Goal: Find contact information

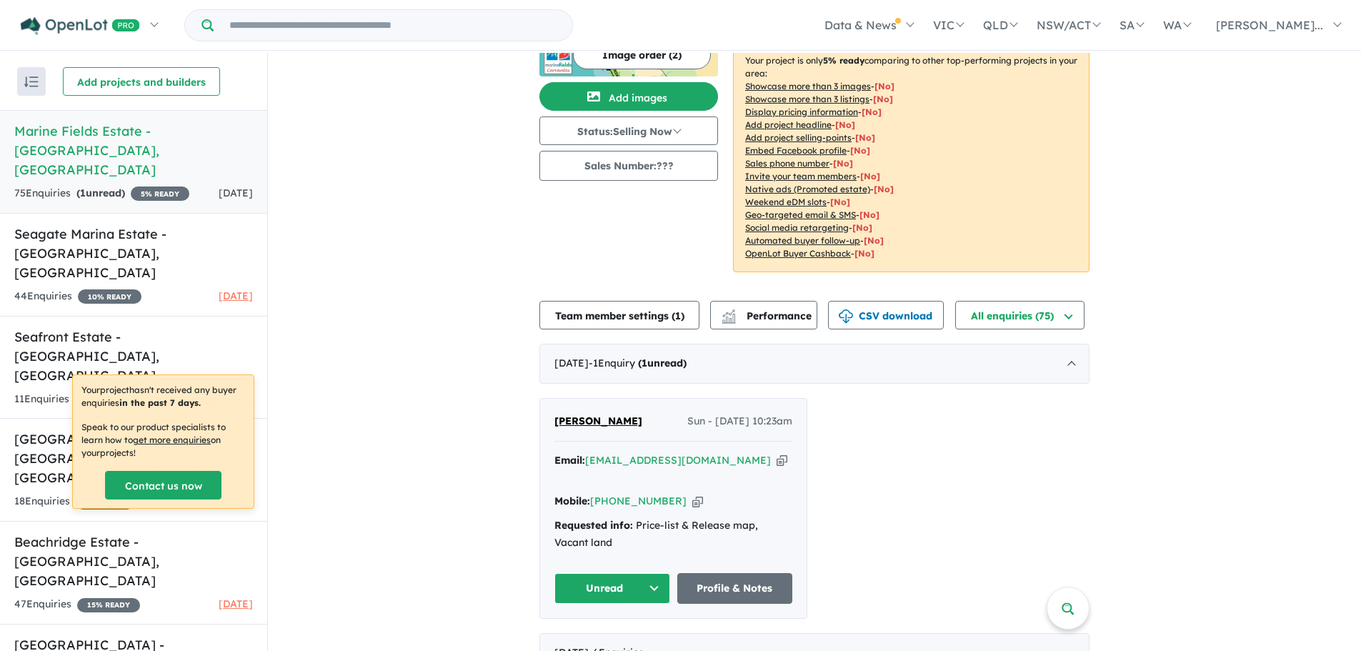
scroll to position [286, 0]
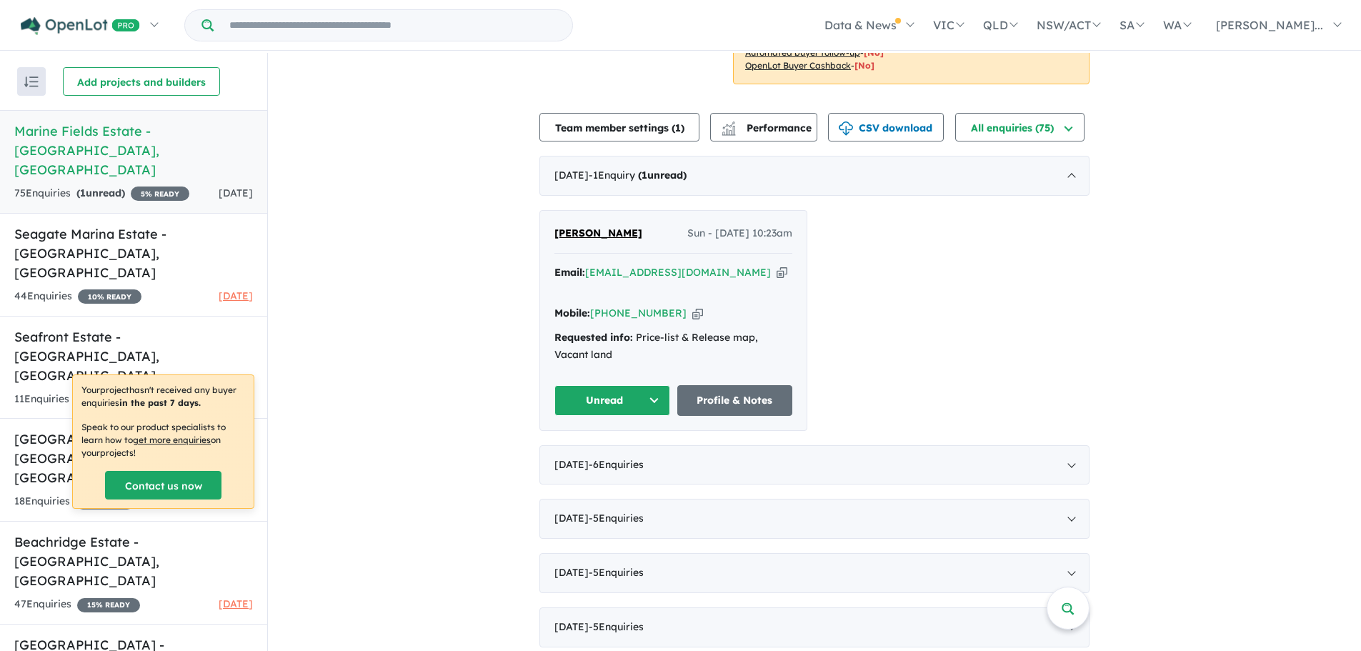
click at [651, 403] on button "Unread" at bounding box center [612, 400] width 116 height 31
click at [636, 466] on button "Assigned" at bounding box center [617, 467] width 124 height 33
drag, startPoint x: 724, startPoint y: 287, endPoint x: 588, endPoint y: 296, distance: 136.7
click at [588, 296] on div "Email: [EMAIL_ADDRESS][DOMAIN_NAME] Copied!" at bounding box center [673, 281] width 238 height 34
copy a%20Marine%20Fields%20Estate%20-%20Jurien%20Bay"] "[EMAIL_ADDRESS][DOMAIN_NAME]"
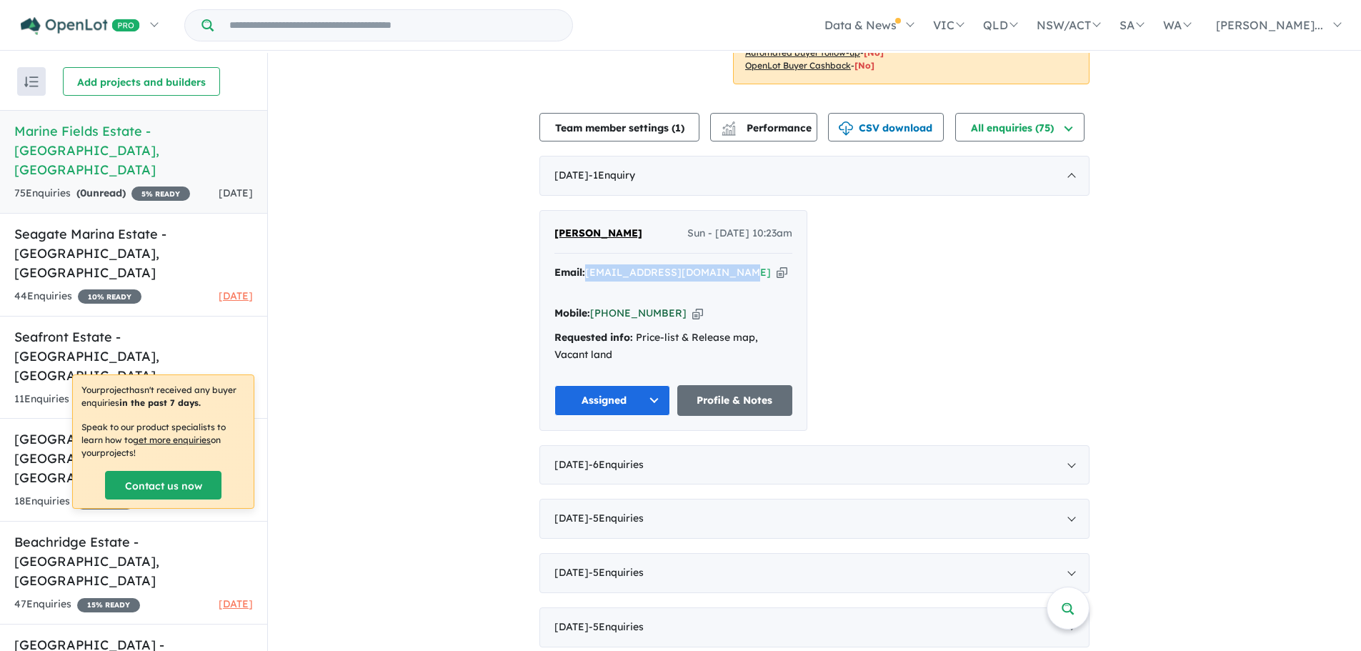
drag, startPoint x: 664, startPoint y: 310, endPoint x: 590, endPoint y: 307, distance: 73.6
click at [590, 307] on div "Mobile: [PHONE_NUMBER] Copied!" at bounding box center [673, 313] width 238 height 17
copy link "[PHONE_NUMBER]"
click at [619, 182] on div "[DATE] - 1 Enquir y ( 0 unread)" at bounding box center [814, 176] width 550 height 40
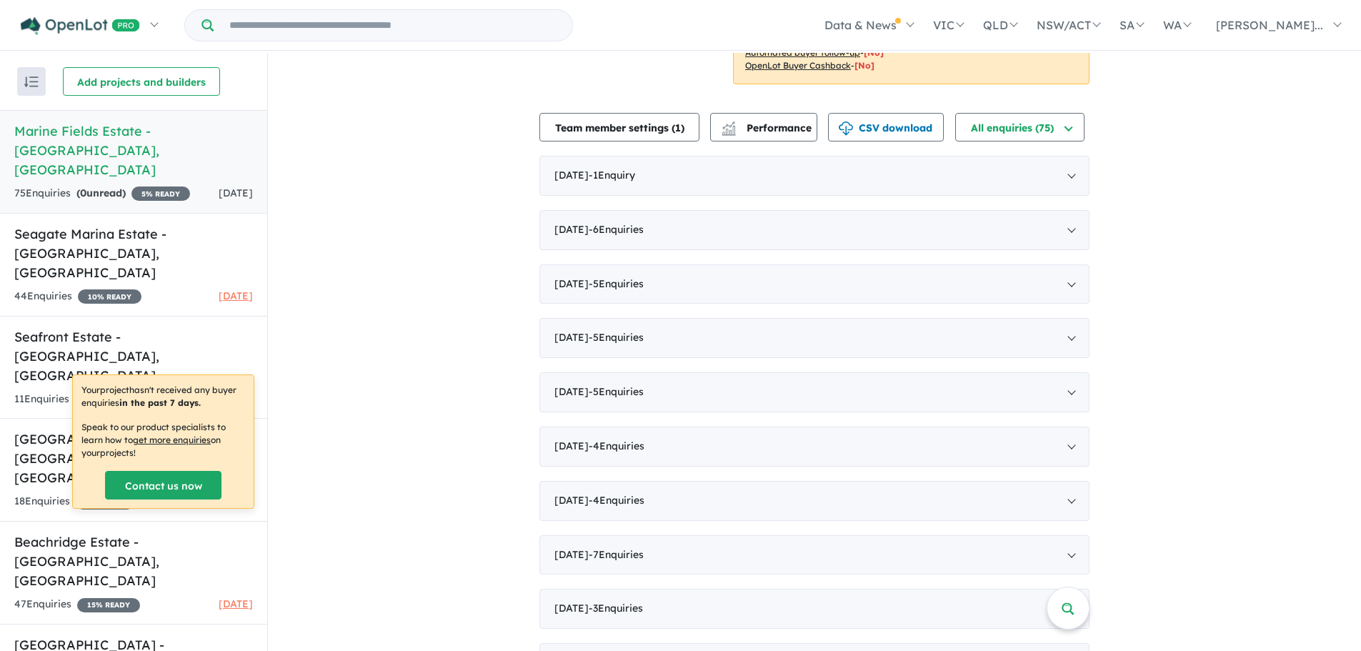
click at [345, 376] on div "View 6 projects in your account Marine Fields Estate - [GEOGRAPHIC_DATA] 5 % RE…" at bounding box center [814, 584] width 1093 height 1634
